Goal: Navigation & Orientation: Find specific page/section

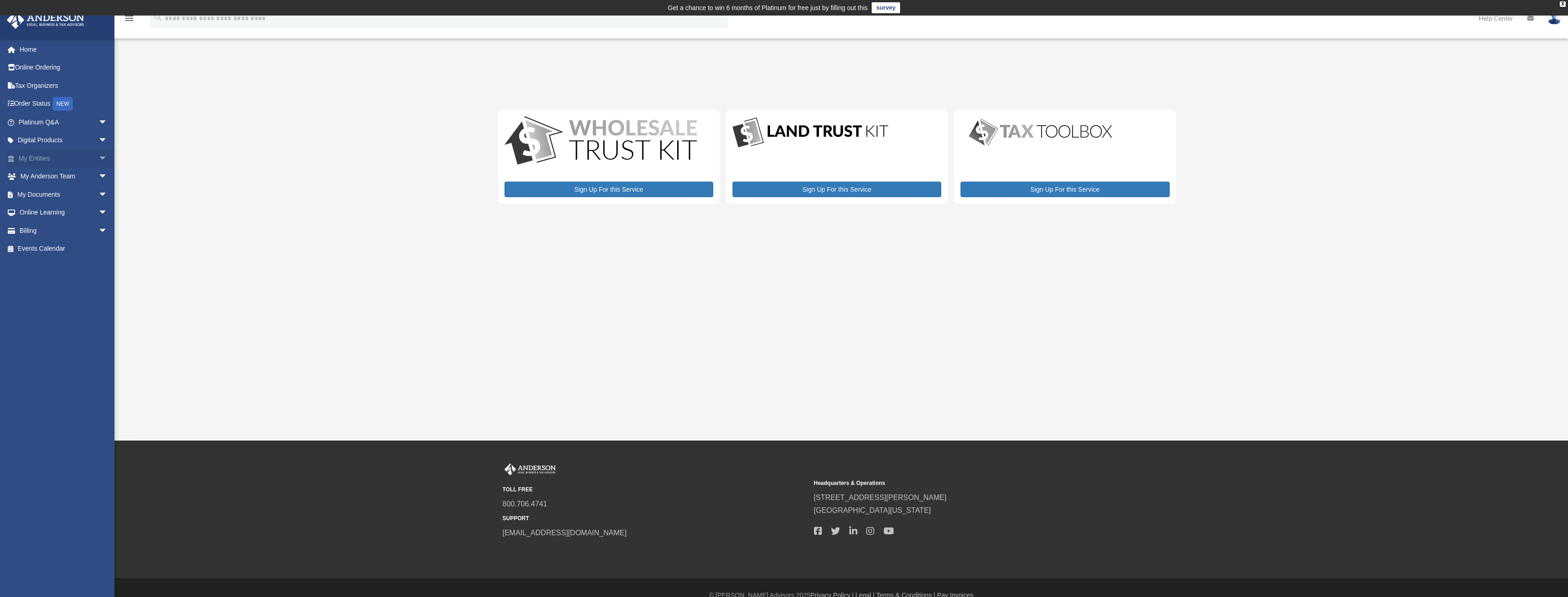
click at [38, 155] on link "My Entities arrow_drop_down" at bounding box center [63, 158] width 115 height 18
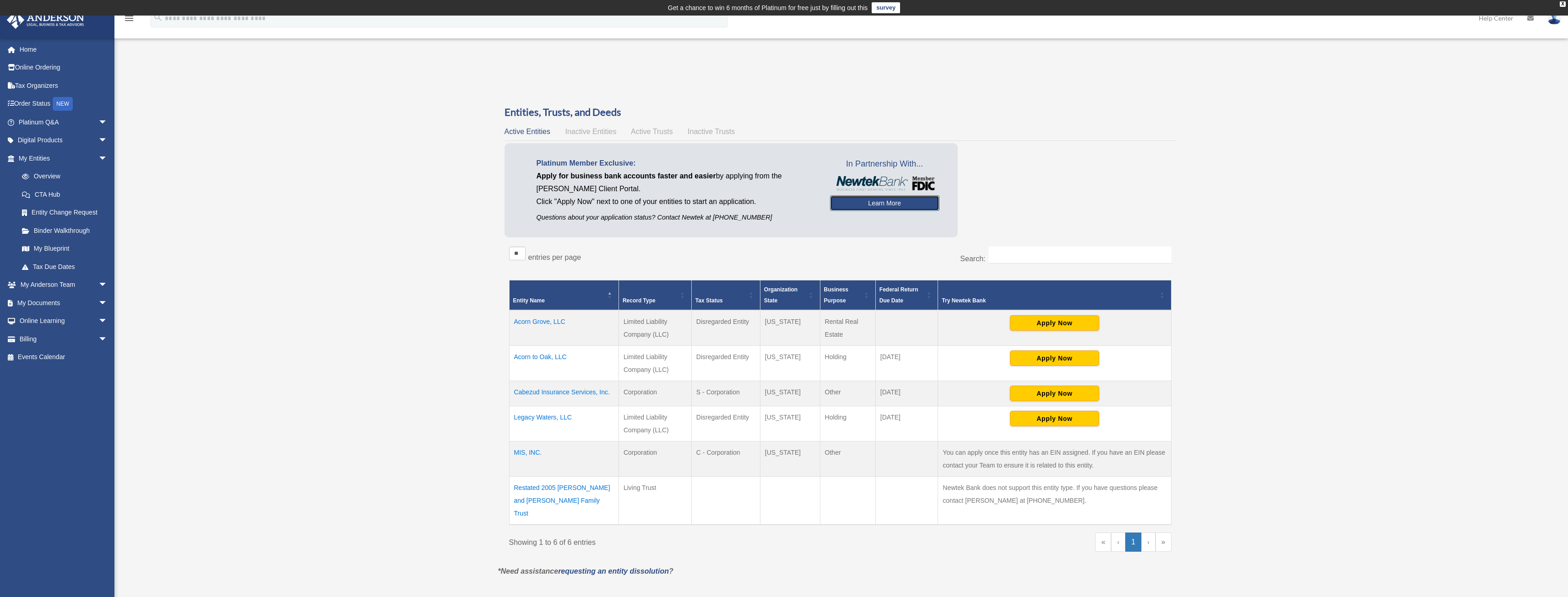
click at [873, 206] on link "Learn More" at bounding box center [884, 203] width 109 height 15
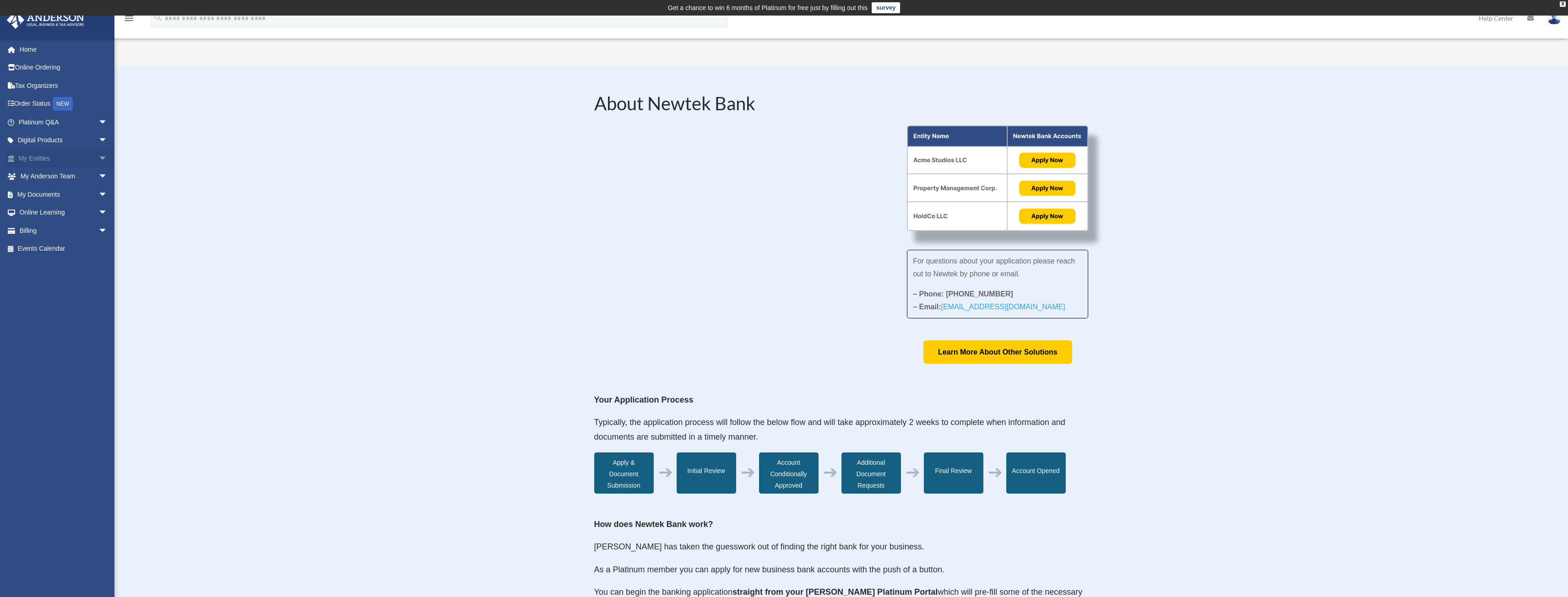
click at [36, 157] on link "My Entities arrow_drop_down" at bounding box center [63, 158] width 115 height 18
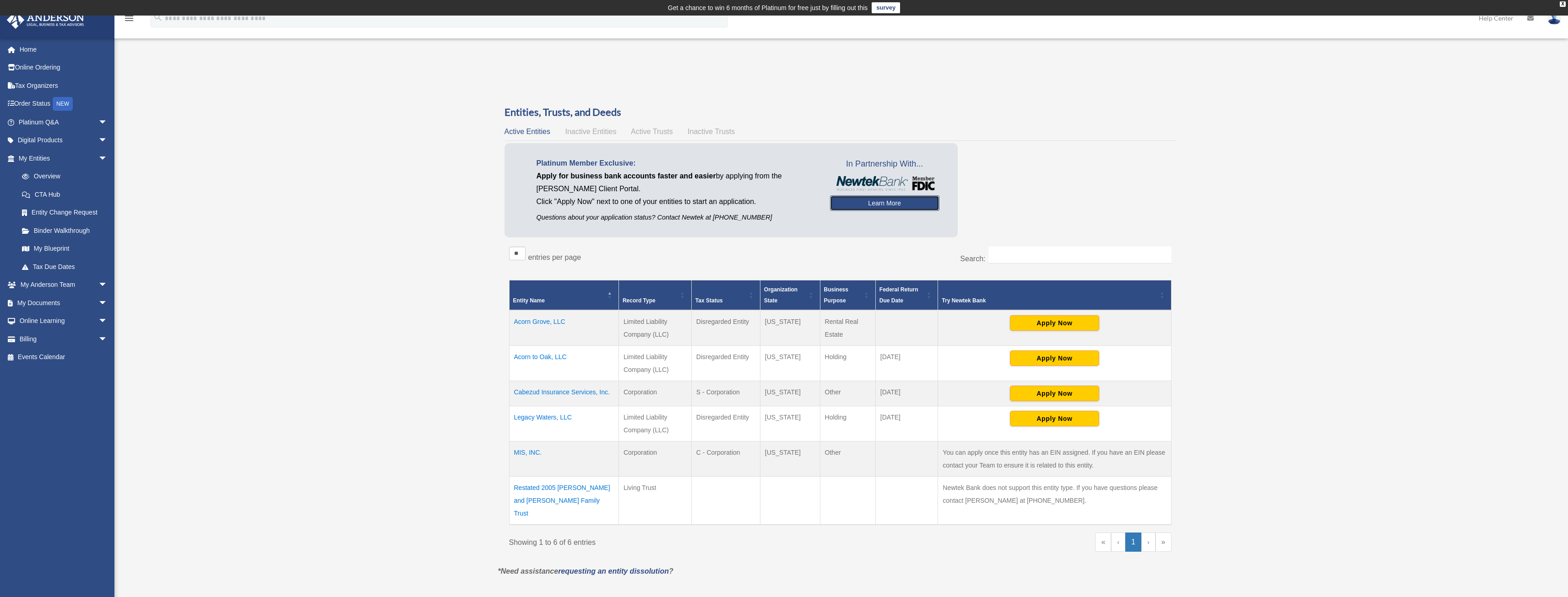
click at [887, 204] on link "Learn More" at bounding box center [884, 203] width 109 height 15
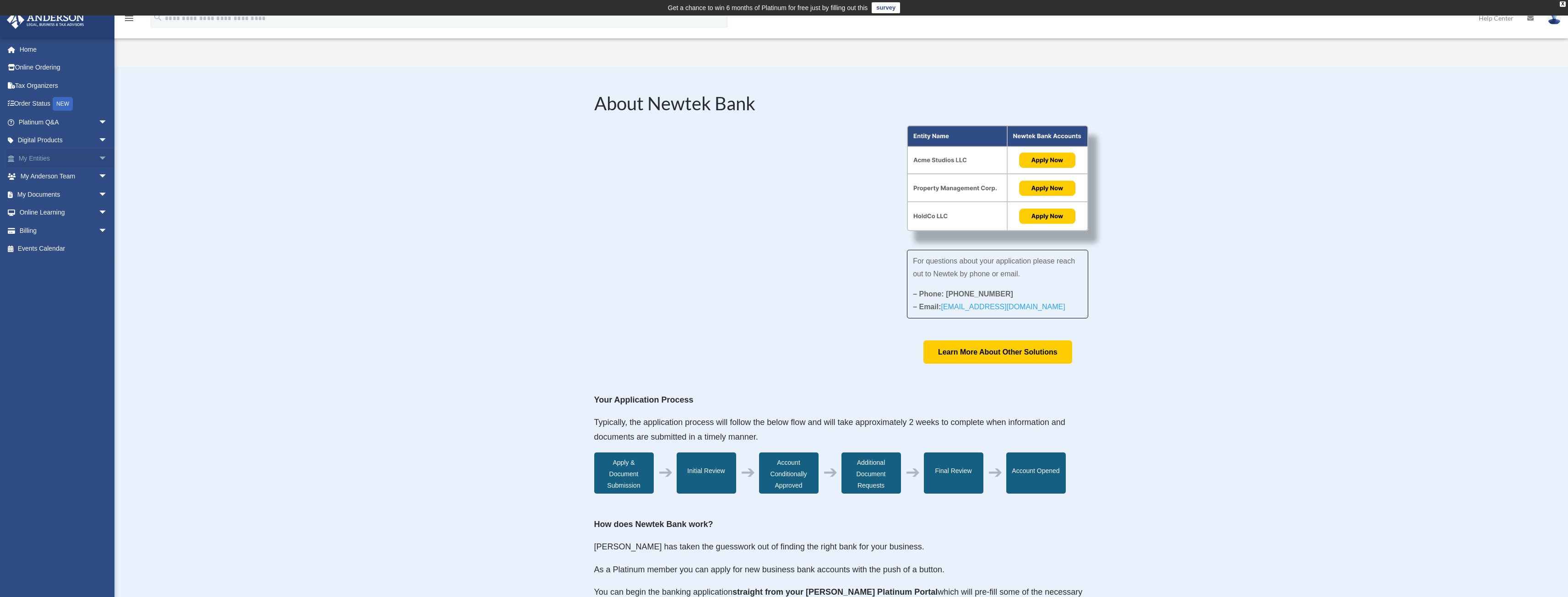
click at [38, 155] on link "My Entities arrow_drop_down" at bounding box center [63, 158] width 115 height 18
